Goal: Find specific page/section: Find specific page/section

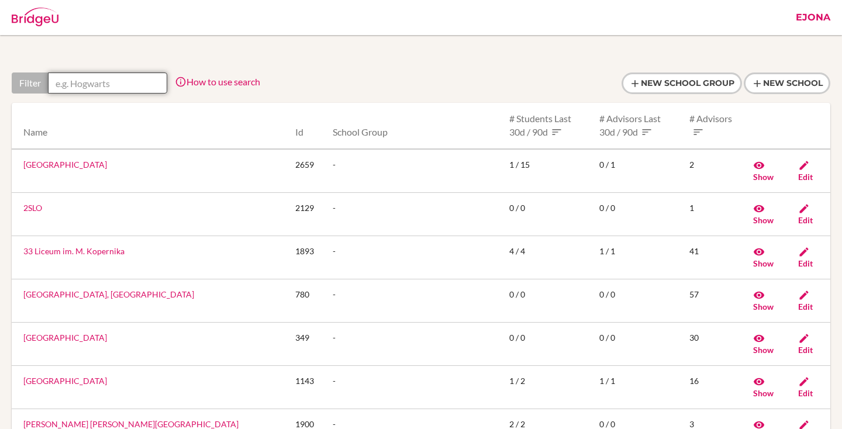
click at [127, 82] on input "text" at bounding box center [107, 82] width 119 height 21
paste input "American International School of Nouakchott"
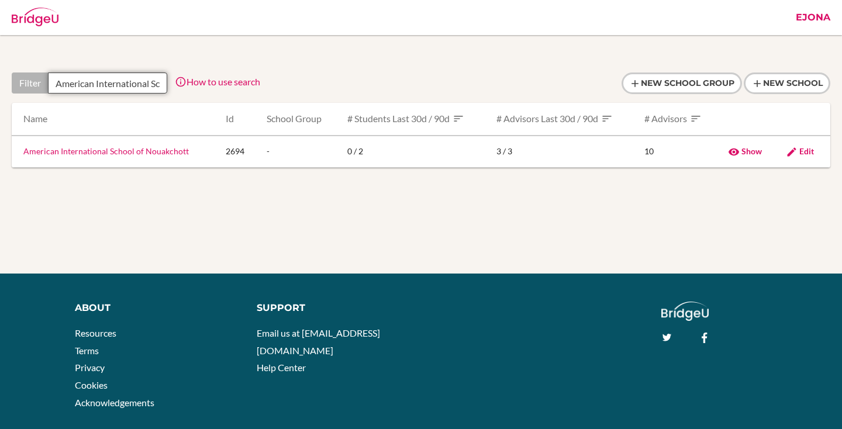
scroll to position [0, 85]
type input "American International School of Nouakchott"
click at [96, 150] on link "American International School of Nouakchott" at bounding box center [105, 151] width 165 height 10
